Goal: Transaction & Acquisition: Purchase product/service

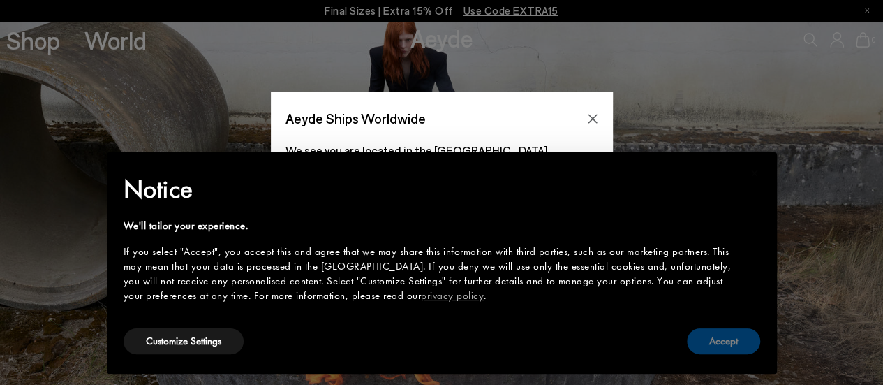
click at [715, 341] on button "Accept" at bounding box center [723, 341] width 73 height 26
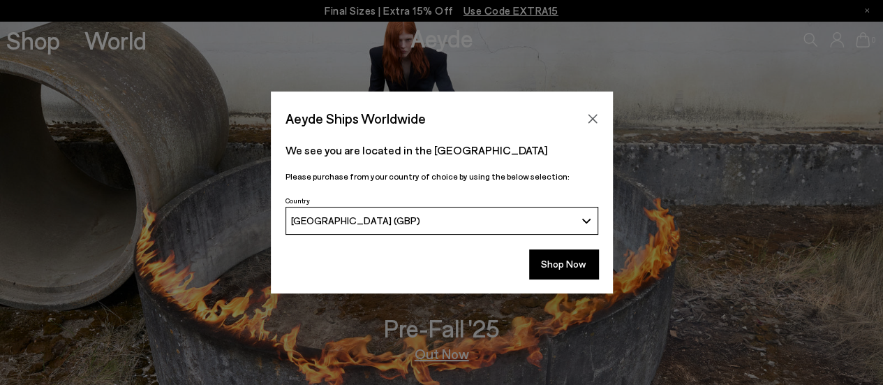
click at [27, 44] on div "Aeyde Ships Worldwide We see you are located in the [GEOGRAPHIC_DATA] Please pu…" at bounding box center [441, 192] width 883 height 385
click at [589, 118] on icon "Close" at bounding box center [592, 118] width 11 height 11
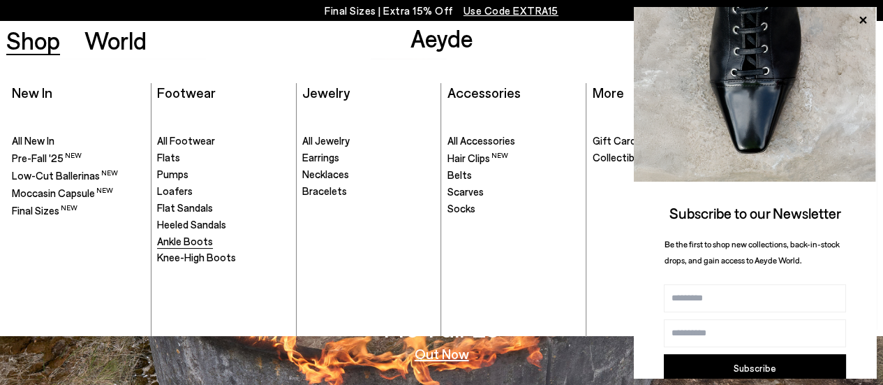
click at [191, 235] on span "Ankle Boots" at bounding box center [185, 241] width 56 height 13
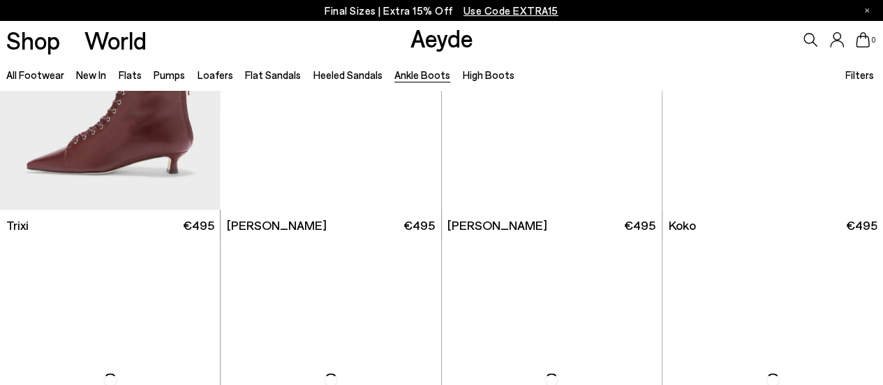
scroll to position [590, 0]
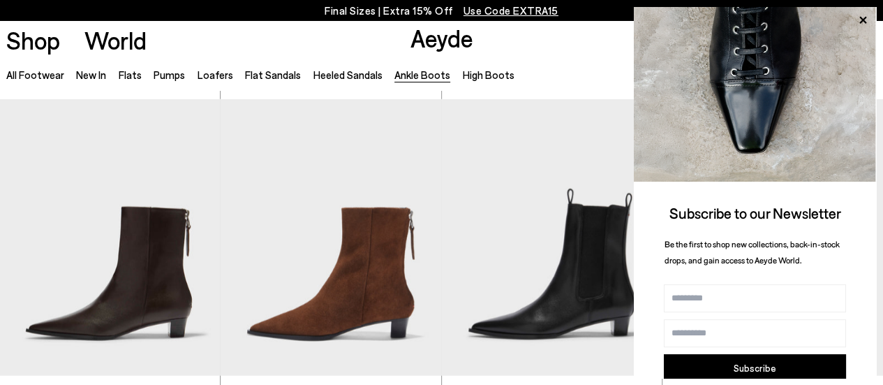
scroll to position [1540, 0]
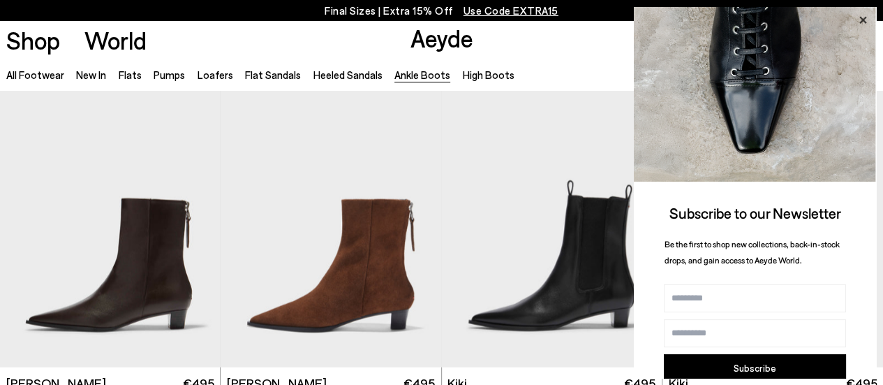
click at [865, 17] on icon at bounding box center [862, 20] width 7 height 7
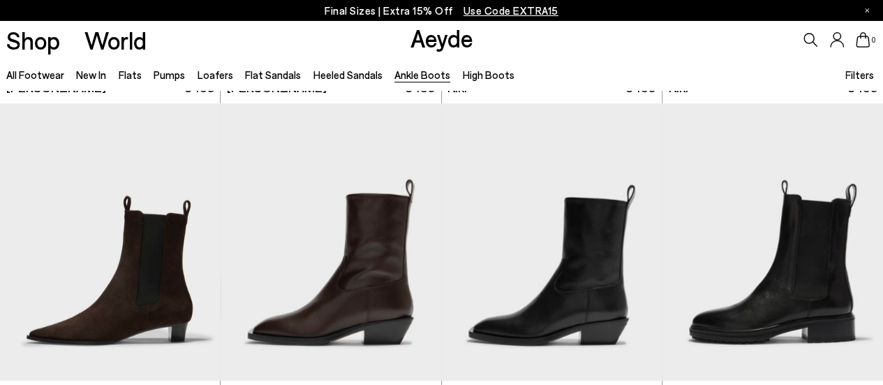
scroll to position [1853, 0]
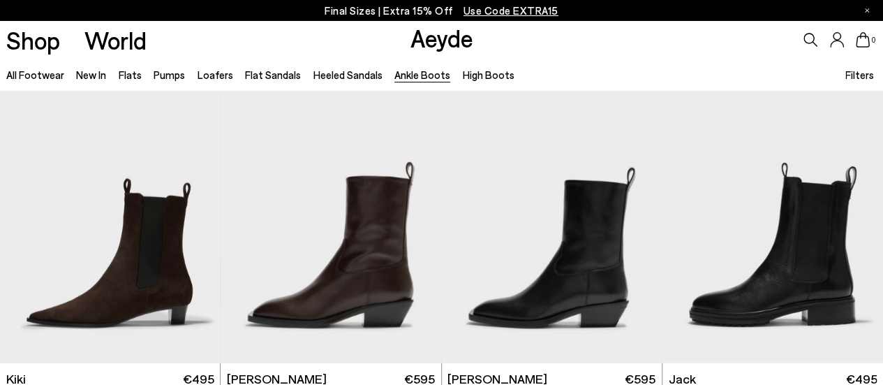
click at [840, 45] on icon at bounding box center [837, 39] width 14 height 15
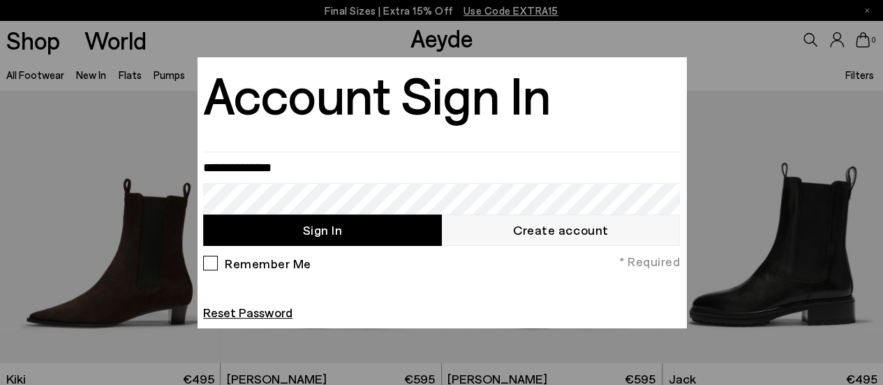
click at [699, 29] on div at bounding box center [441, 192] width 883 height 385
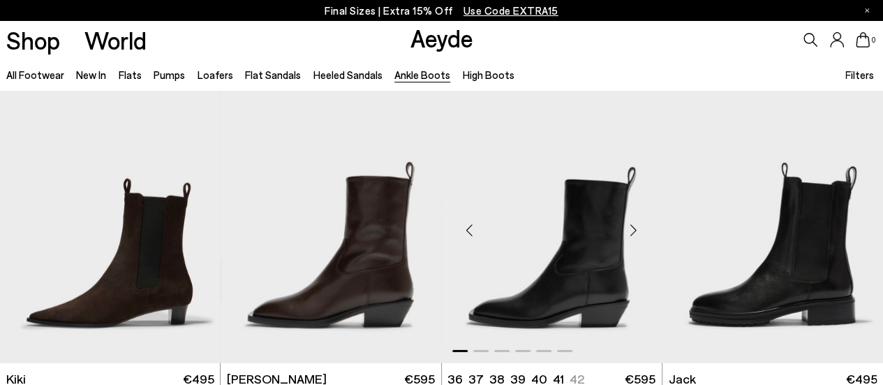
click at [621, 249] on div "Next slide" at bounding box center [634, 230] width 42 height 42
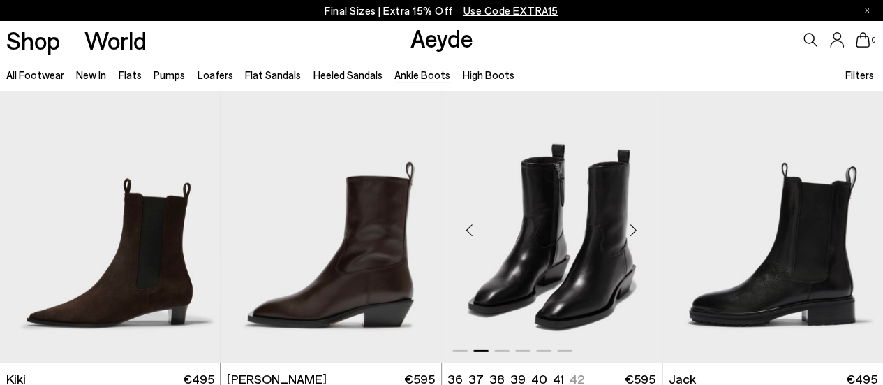
click at [637, 229] on div "Next slide" at bounding box center [634, 230] width 42 height 42
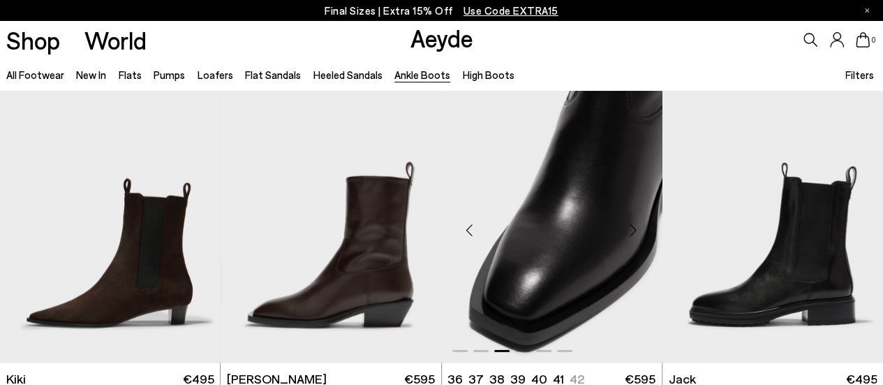
click at [637, 229] on div "Next slide" at bounding box center [634, 230] width 42 height 42
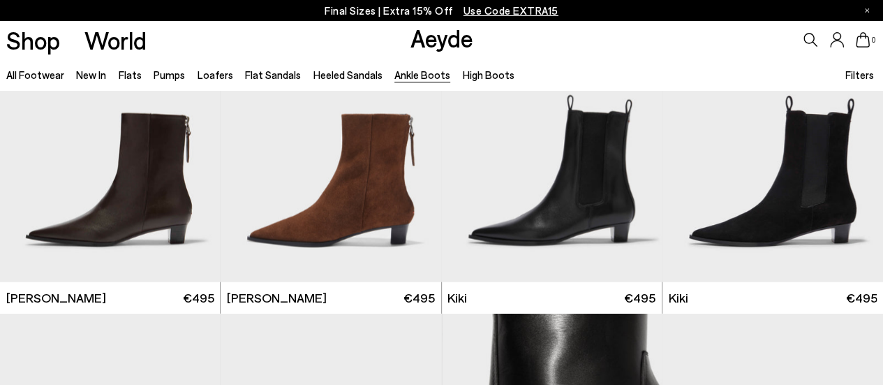
scroll to position [1621, 0]
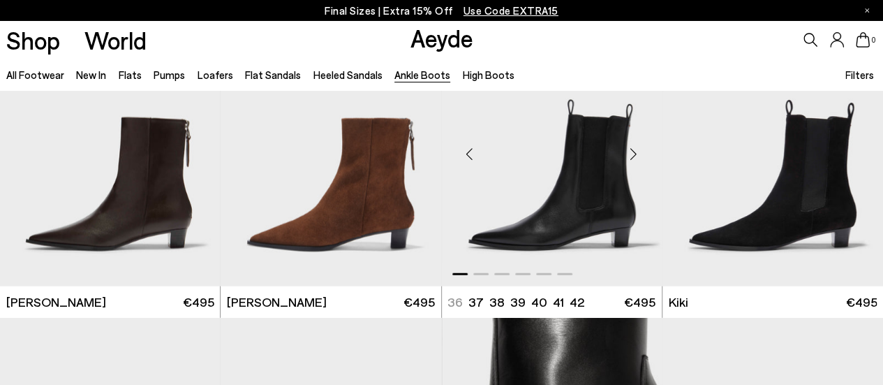
click at [599, 190] on img "1 / 6" at bounding box center [552, 148] width 221 height 277
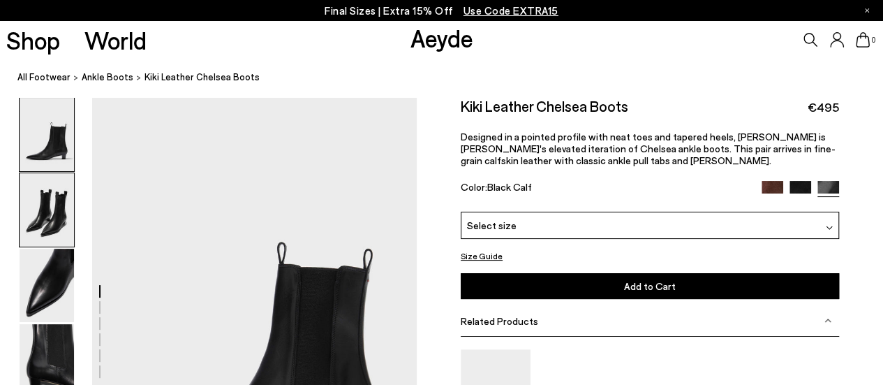
click at [63, 239] on img at bounding box center [47, 209] width 54 height 73
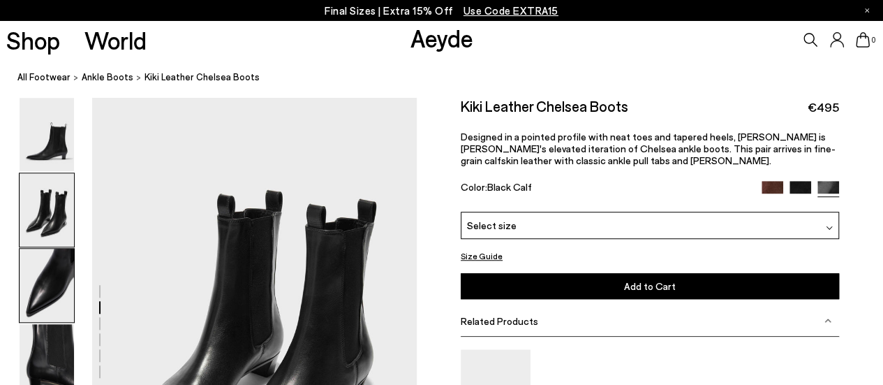
click at [54, 270] on img at bounding box center [47, 284] width 54 height 73
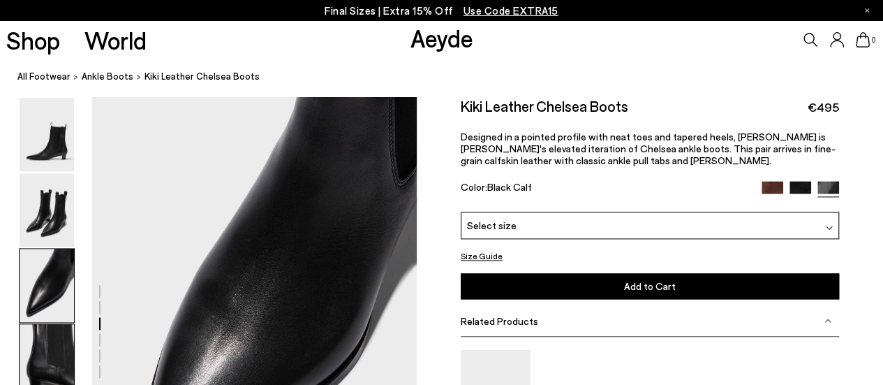
click at [52, 350] on img at bounding box center [47, 360] width 54 height 73
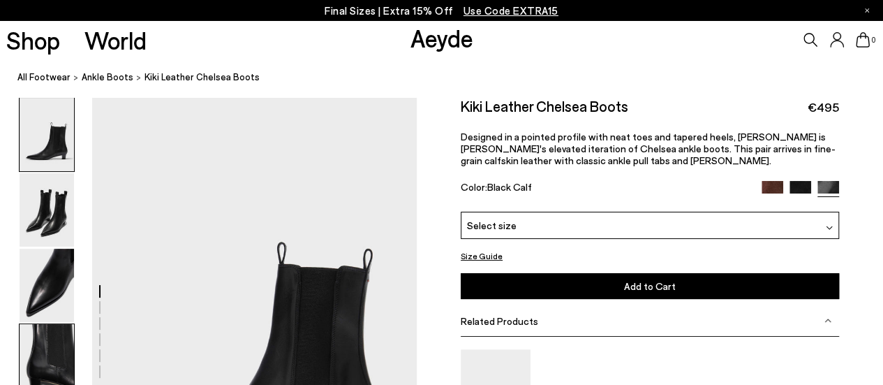
click at [50, 341] on img at bounding box center [47, 360] width 54 height 73
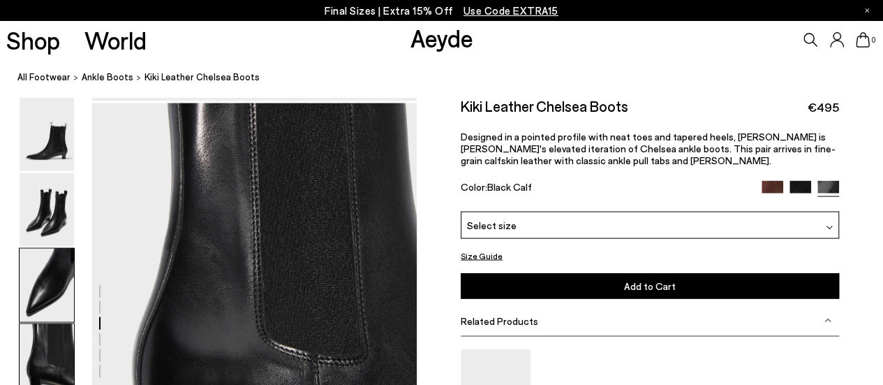
scroll to position [1305, 0]
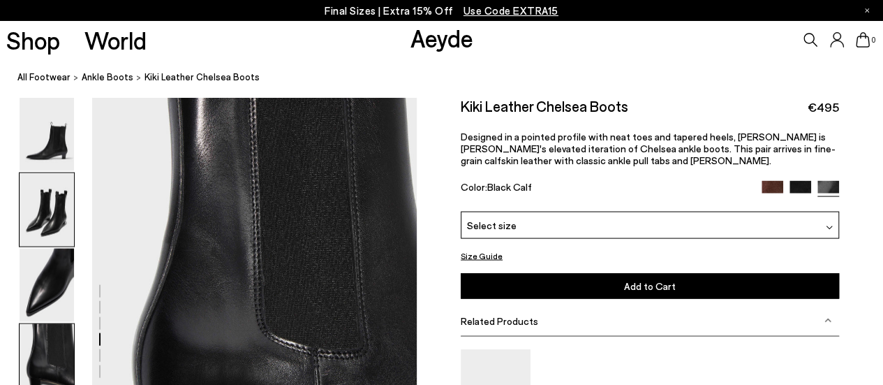
click at [43, 218] on img at bounding box center [47, 209] width 54 height 73
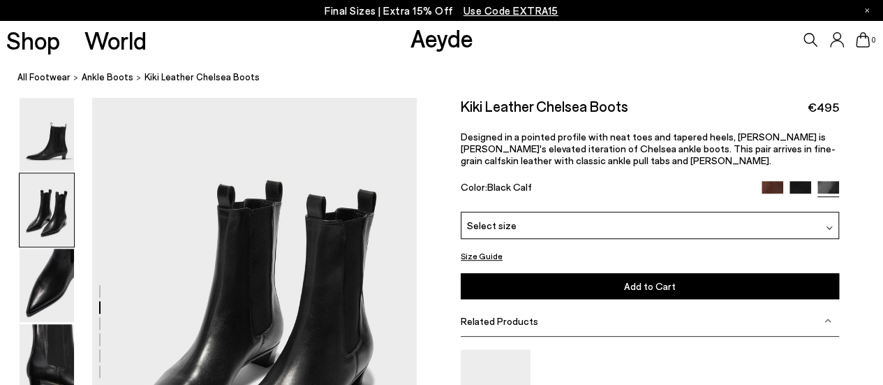
scroll to position [436, 0]
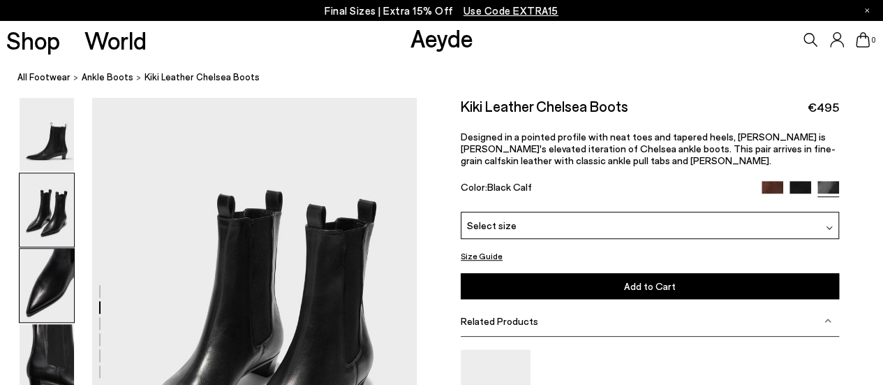
click at [52, 281] on img at bounding box center [47, 284] width 54 height 73
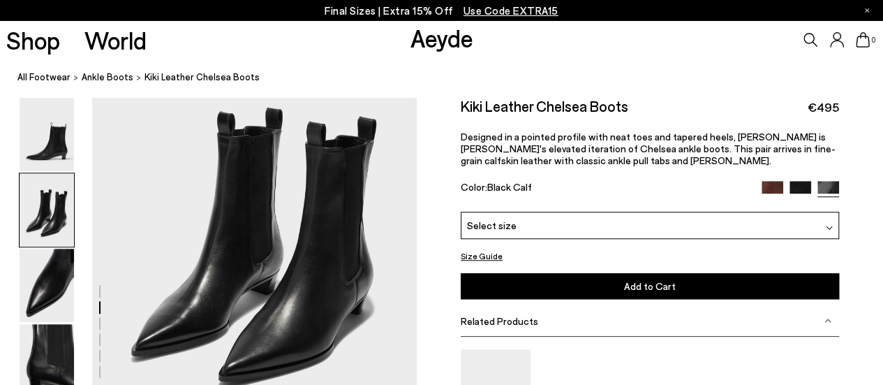
scroll to position [491, 0]
